Goal: Use online tool/utility: Use online tool/utility

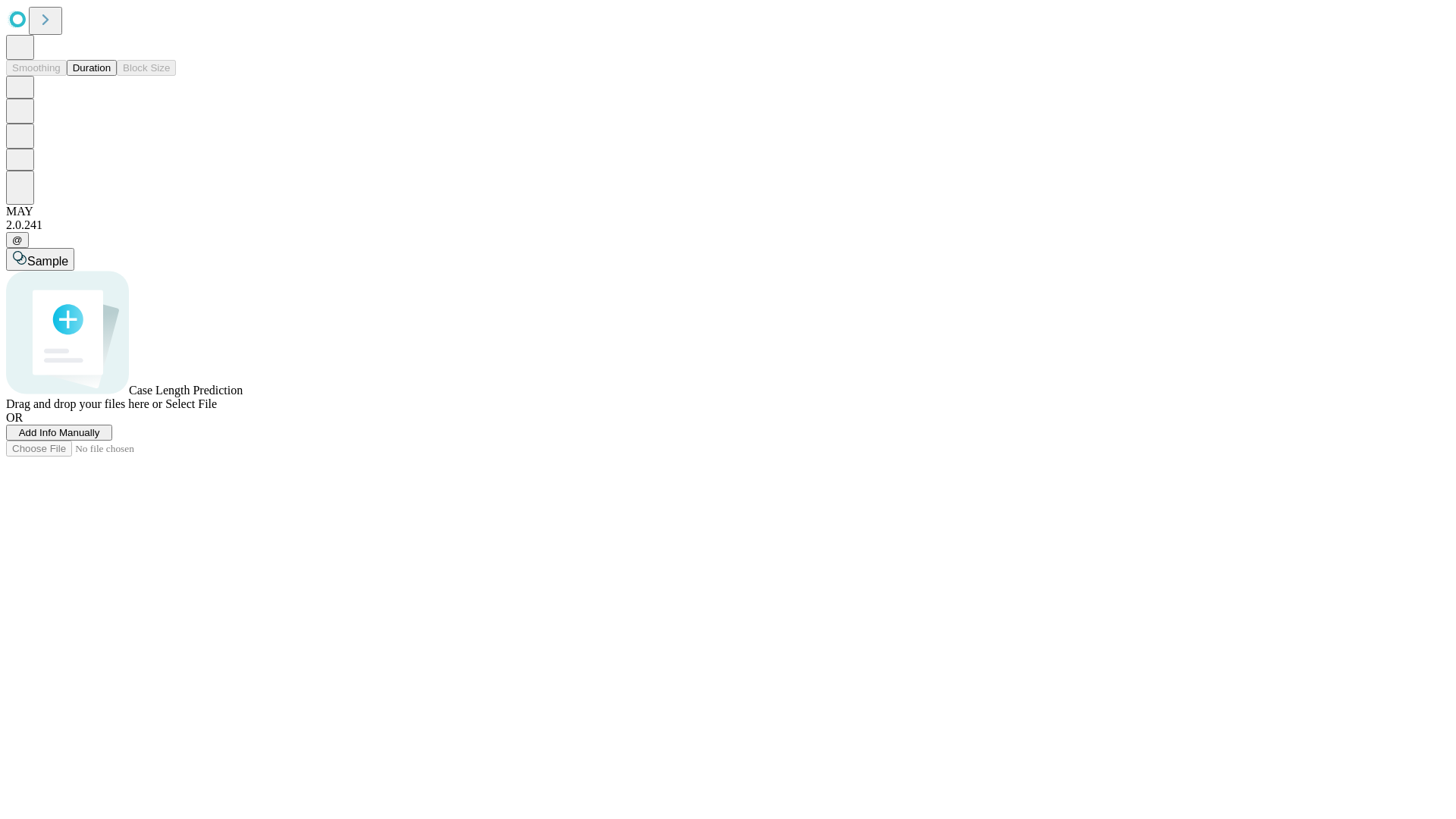
click at [111, 76] on button "Duration" at bounding box center [92, 68] width 50 height 16
click at [217, 410] on span "Select File" at bounding box center [191, 404] width 52 height 13
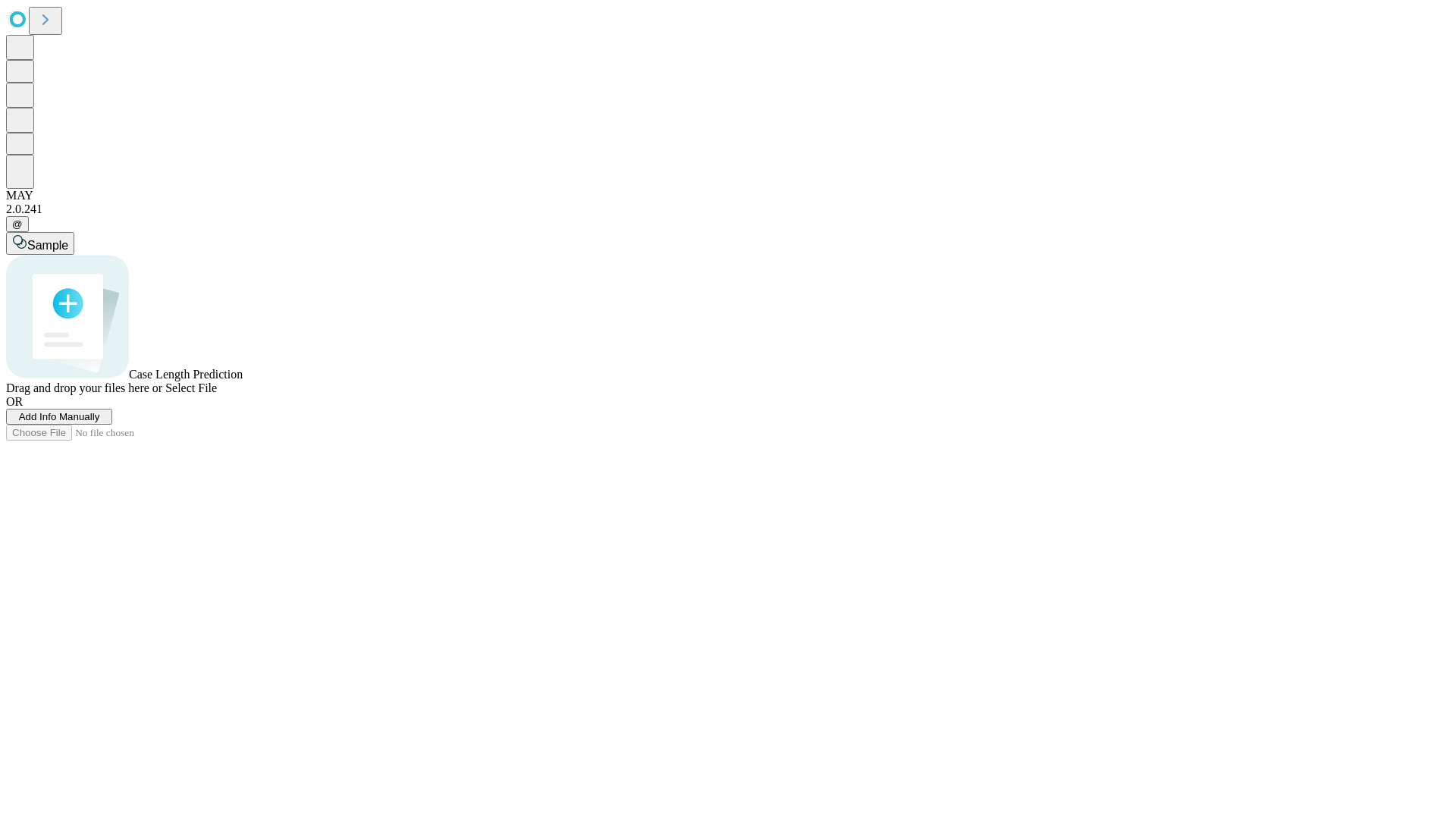
click at [217, 394] on span "Select File" at bounding box center [191, 388] width 52 height 13
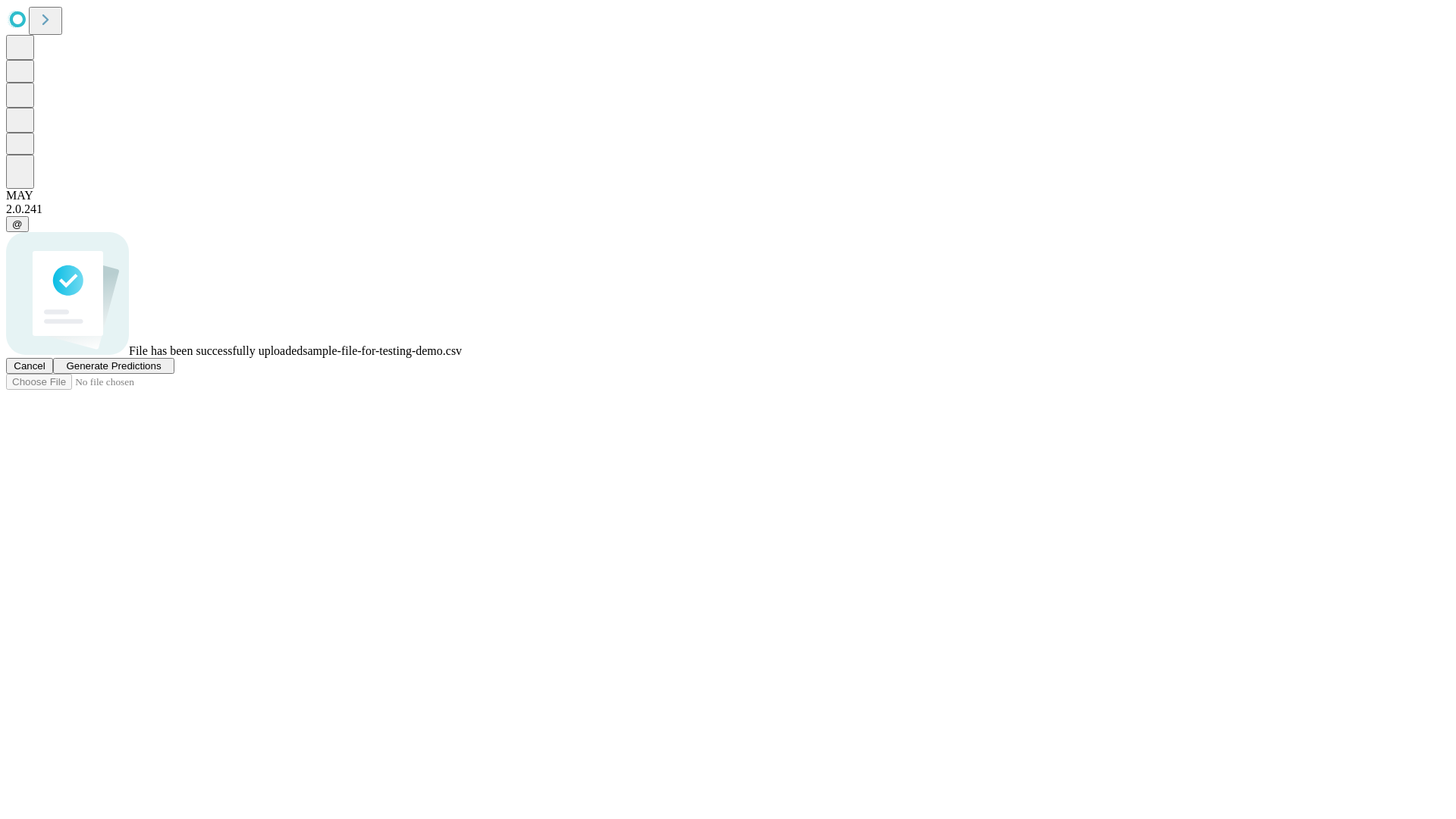
click at [160, 372] on span "Generate Predictions" at bounding box center [113, 365] width 95 height 12
